Goal: Information Seeking & Learning: Learn about a topic

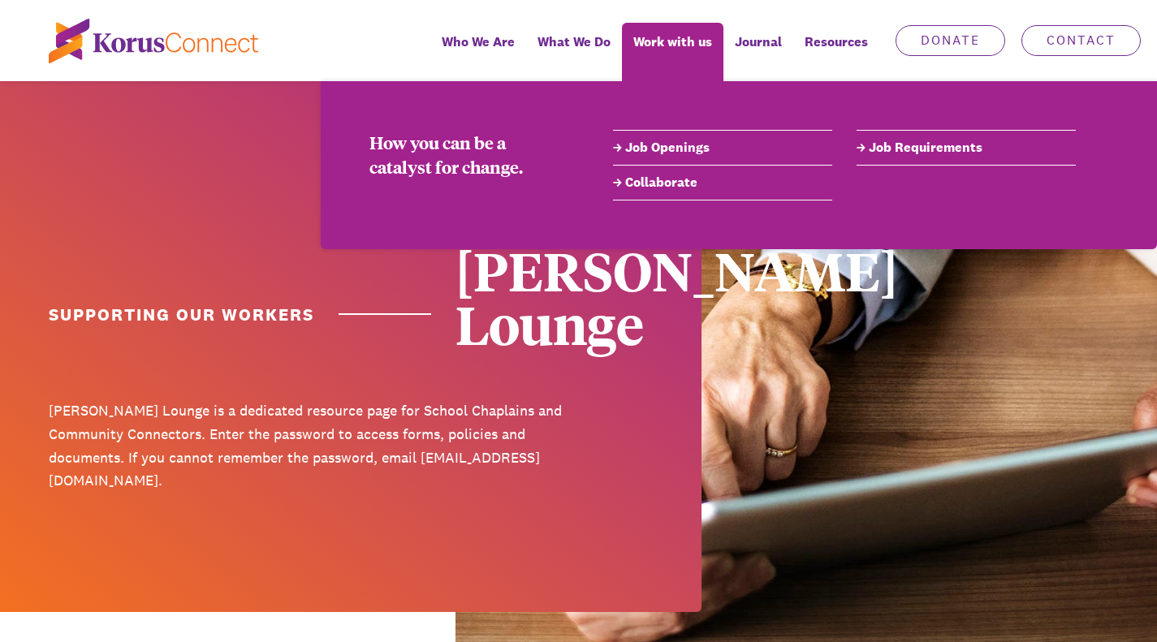
click at [655, 37] on span "Work with us" at bounding box center [672, 42] width 79 height 24
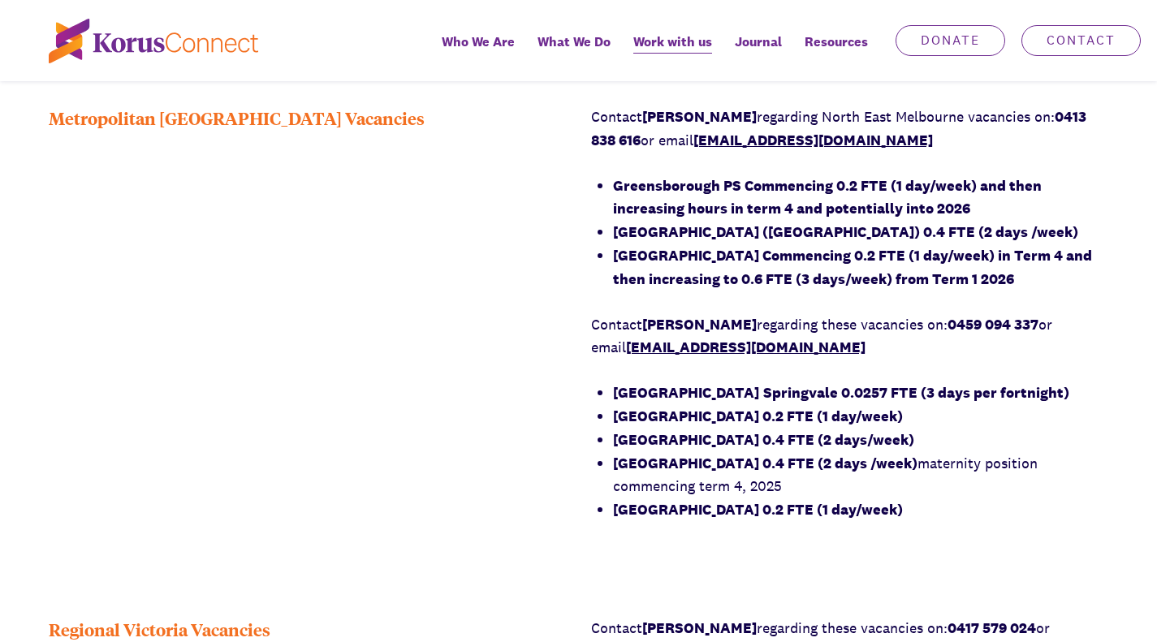
scroll to position [1259, 0]
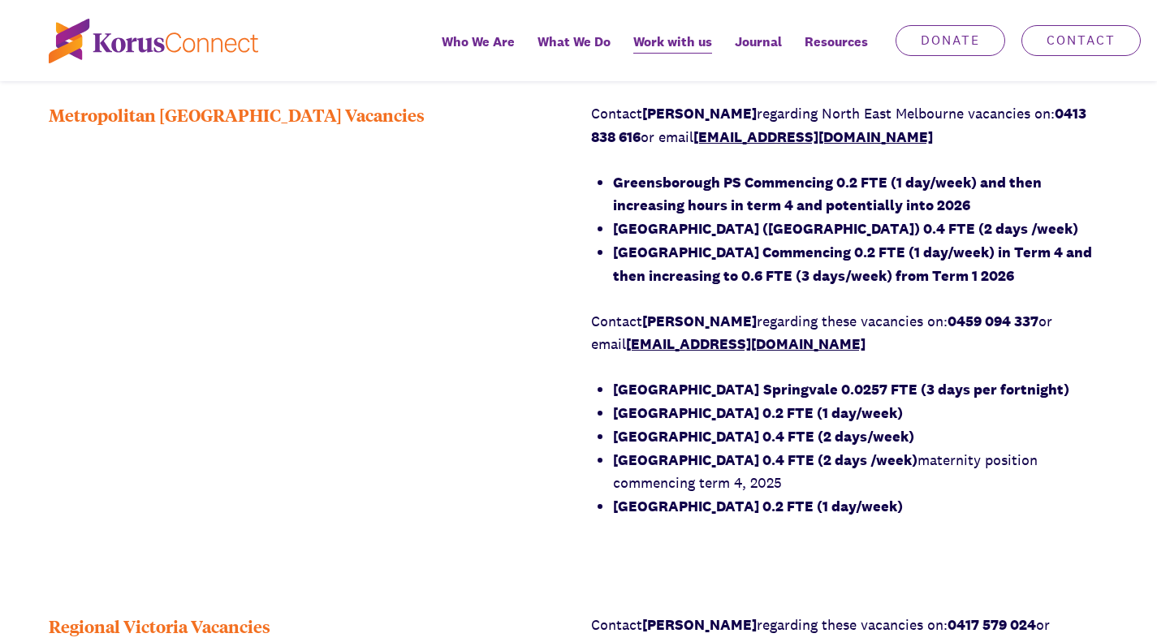
drag, startPoint x: 1086, startPoint y: 344, endPoint x: 610, endPoint y: 326, distance: 476.1
click at [610, 326] on div "Contact Richard Kolega regarding North East Melbourne vacancies on: 0413 838 61…" at bounding box center [850, 310] width 518 height 416
click at [593, 321] on div "Contact Richard Kolega regarding North East Melbourne vacancies on: 0413 838 61…" at bounding box center [850, 310] width 518 height 416
drag, startPoint x: 611, startPoint y: 321, endPoint x: 1100, endPoint y: 343, distance: 489.1
click at [1100, 343] on div "Contact Richard Kolega regarding North East Melbourne vacancies on: 0413 838 61…" at bounding box center [850, 310] width 518 height 416
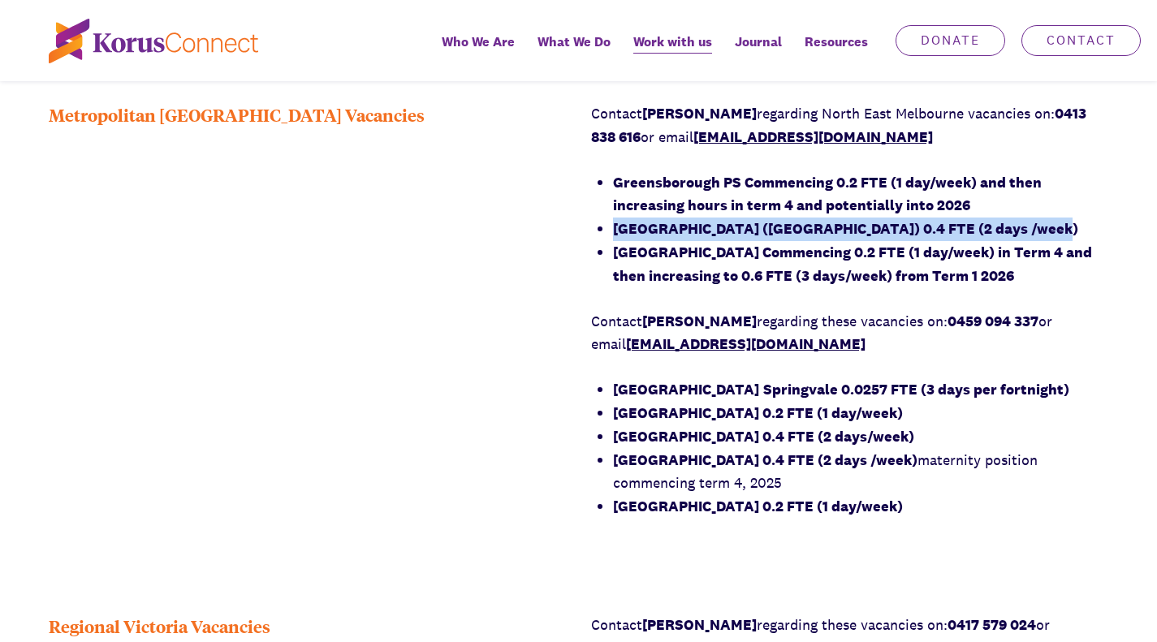
drag, startPoint x: 611, startPoint y: 302, endPoint x: 1053, endPoint y: 295, distance: 441.6
click at [1053, 295] on div "Contact Richard Kolega regarding North East Melbourne vacancies on: 0413 838 61…" at bounding box center [850, 310] width 518 height 416
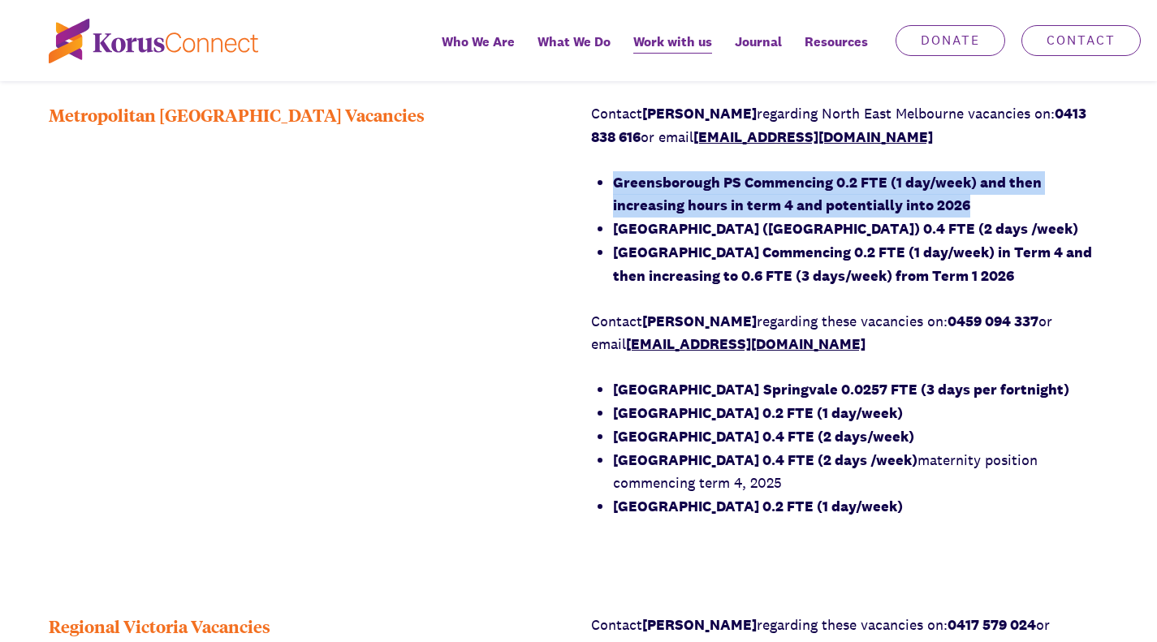
drag, startPoint x: 614, startPoint y: 254, endPoint x: 970, endPoint y: 274, distance: 356.1
click at [970, 218] on li "Greensborough PS Commencing 0.2 FTE (1 day/week) and then increasing hours in t…" at bounding box center [861, 194] width 496 height 47
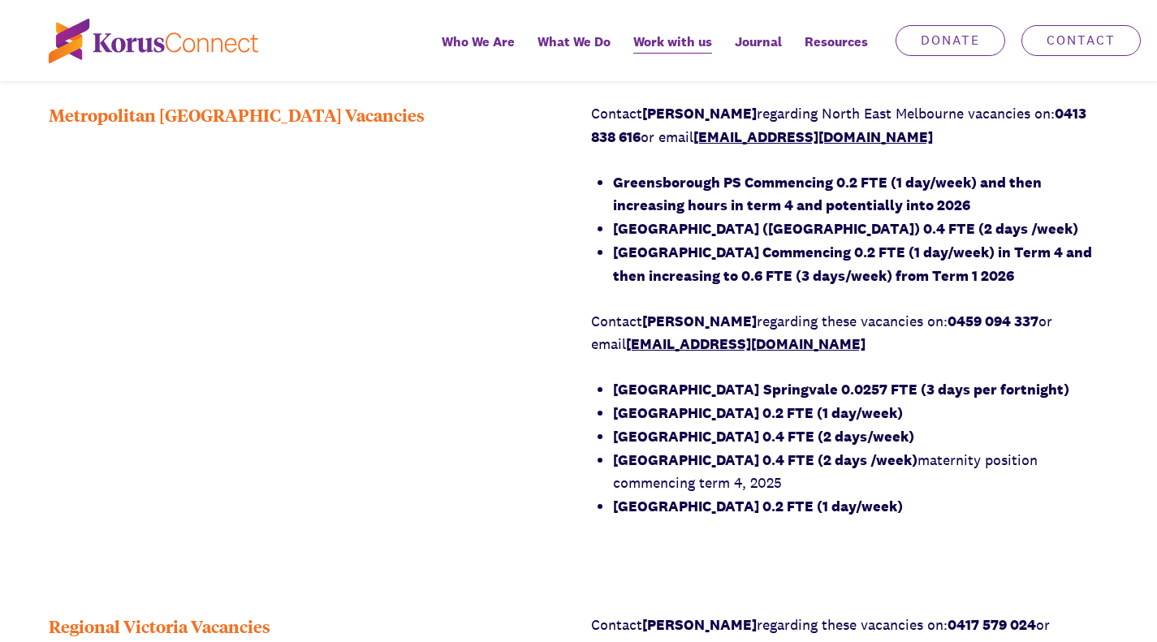
click at [407, 374] on div "Metropolitan Melbourne Vacancies" at bounding box center [308, 321] width 518 height 438
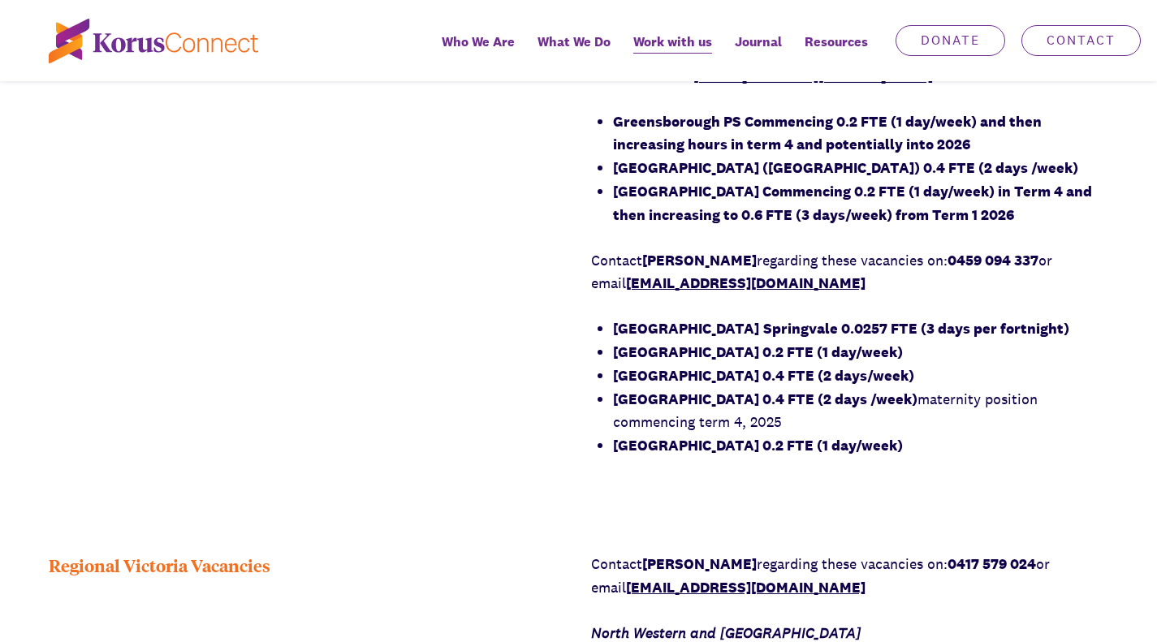
scroll to position [1322, 0]
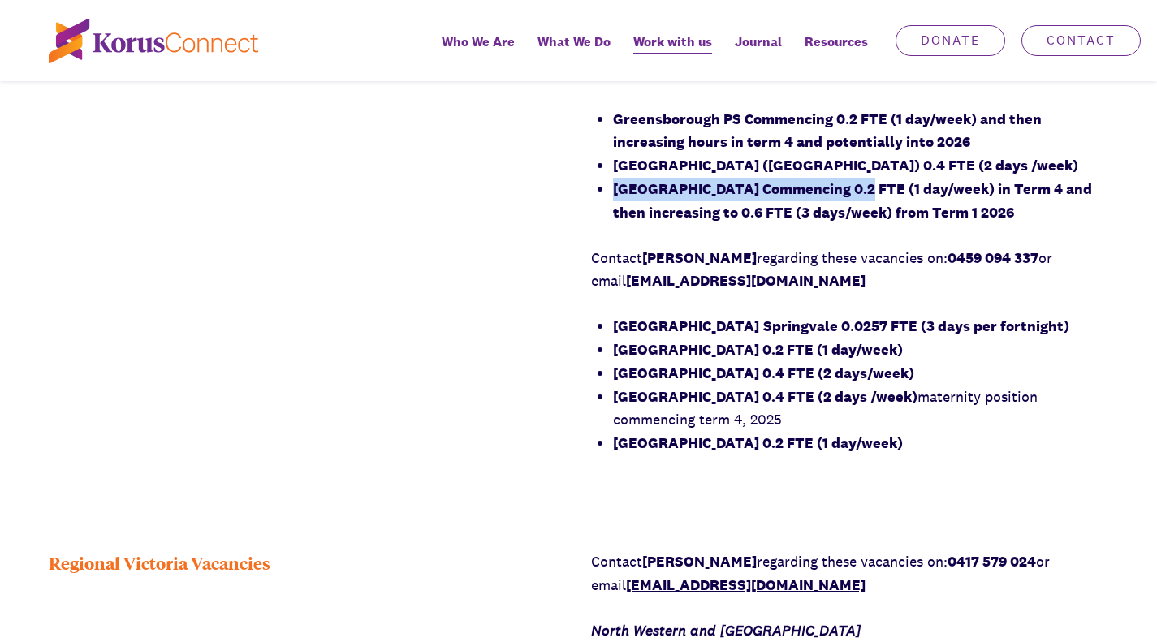
drag, startPoint x: 614, startPoint y: 256, endPoint x: 838, endPoint y: 258, distance: 223.2
click at [838, 222] on strong "Mill Park Heights Primary School Commencing 0.2 FTE (1 day/week) in Term 4 and …" at bounding box center [852, 200] width 479 height 42
copy strong "Mill Park Heights Primary School"
click at [614, 175] on strong "Kismet Park Primary School (Sunbury) 0.4 FTE (2 days /week)" at bounding box center [845, 165] width 465 height 19
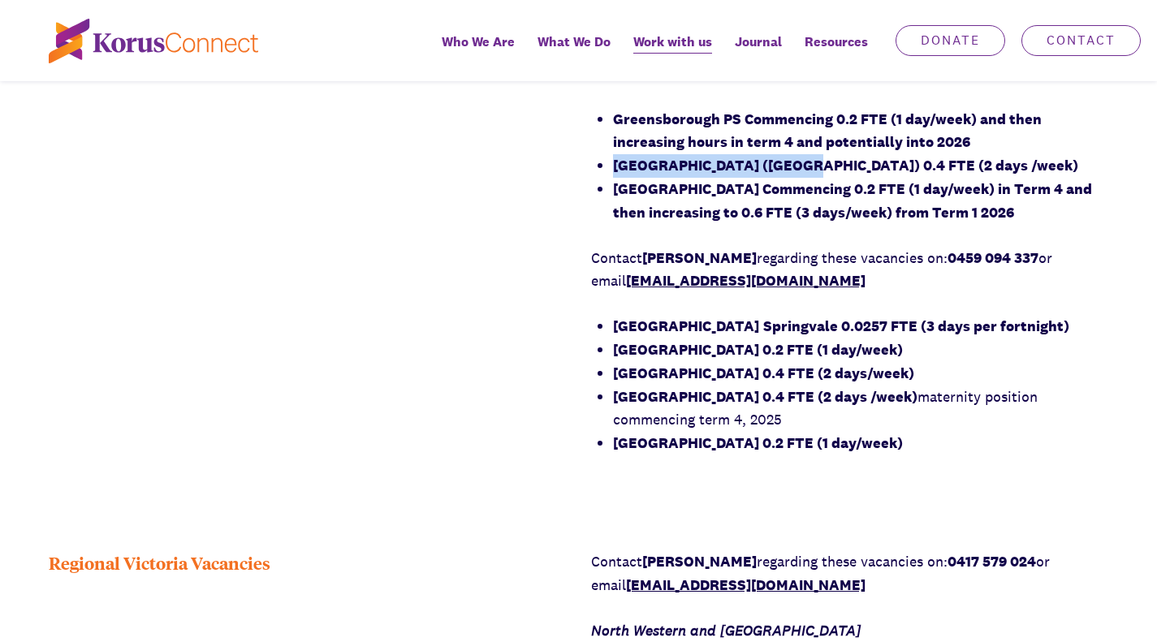
drag, startPoint x: 614, startPoint y: 233, endPoint x: 800, endPoint y: 235, distance: 186.7
click at [800, 175] on strong "Kismet Park Primary School (Sunbury) 0.4 FTE (2 days /week)" at bounding box center [845, 165] width 465 height 19
drag, startPoint x: 804, startPoint y: 234, endPoint x: 615, endPoint y: 241, distance: 189.3
click at [615, 175] on strong "Kismet Park Primary School (Sunbury) 0.4 FTE (2 days /week)" at bounding box center [845, 165] width 465 height 19
copy strong "Kismet Park Primary School"
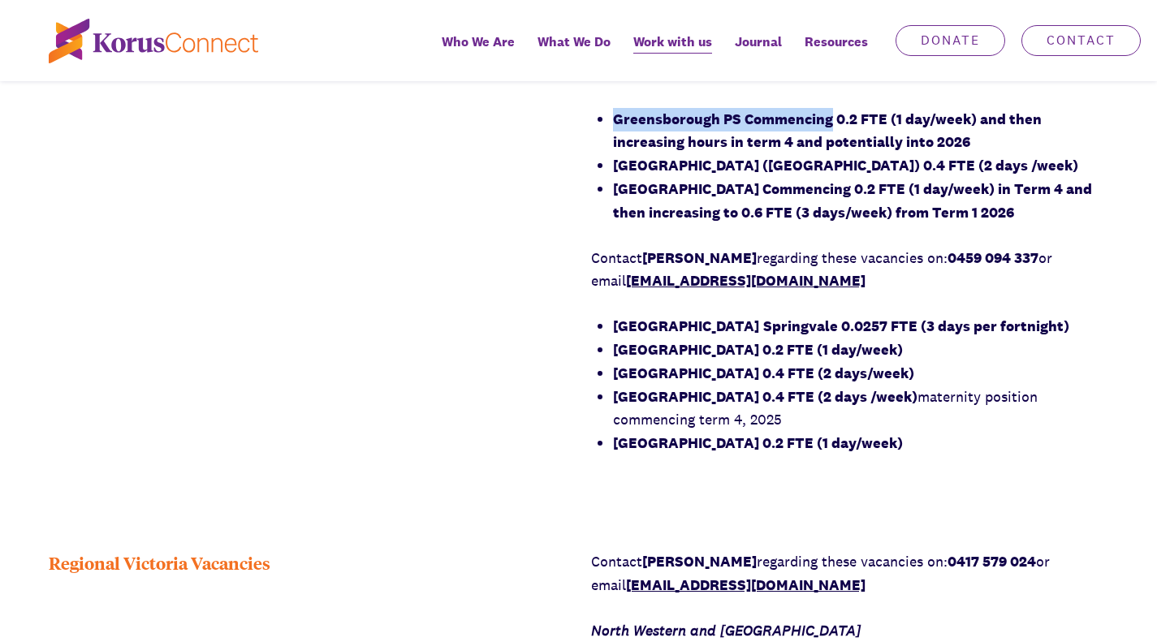
drag, startPoint x: 615, startPoint y: 194, endPoint x: 828, endPoint y: 188, distance: 212.8
click at [828, 152] on strong "Greensborough PS Commencing 0.2 FTE (1 day/week) and then increasing hours in t…" at bounding box center [827, 131] width 429 height 42
drag, startPoint x: 828, startPoint y: 190, endPoint x: 716, endPoint y: 189, distance: 112.0
click at [716, 152] on strong "Greensborough PS Commencing 0.2 FTE (1 day/week) and then increasing hours in t…" at bounding box center [827, 131] width 429 height 42
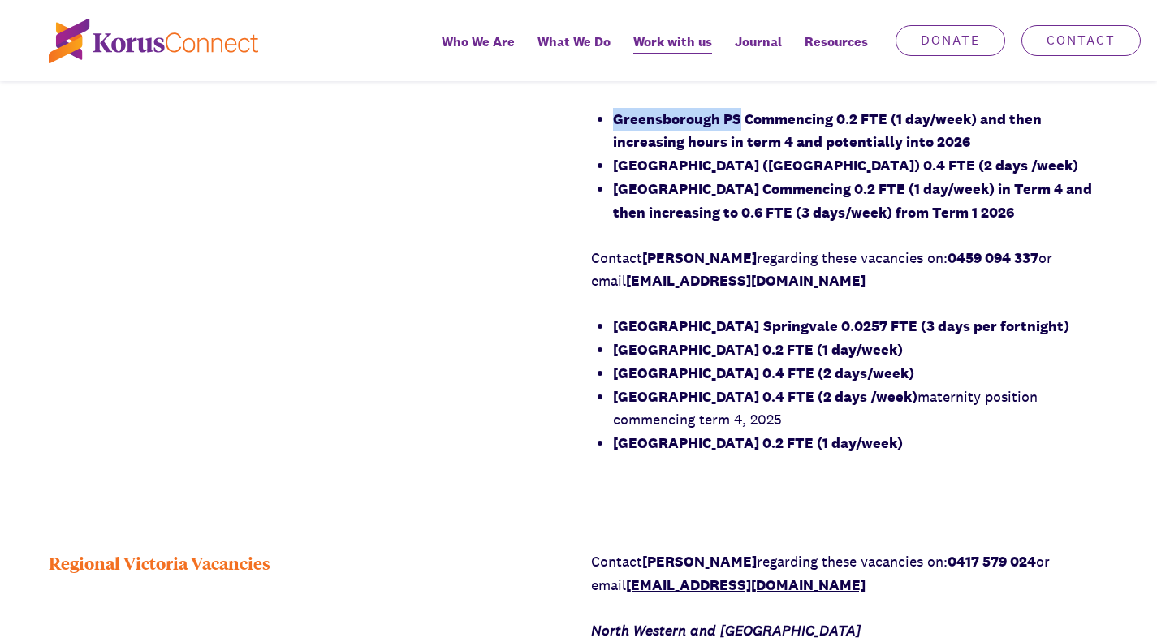
drag, startPoint x: 615, startPoint y: 186, endPoint x: 735, endPoint y: 184, distance: 120.1
click at [735, 152] on strong "Greensborough PS Commencing 0.2 FTE (1 day/week) and then increasing hours in t…" at bounding box center [827, 131] width 429 height 42
copy strong "Greensborough PS"
